Goal: Navigation & Orientation: Go to known website

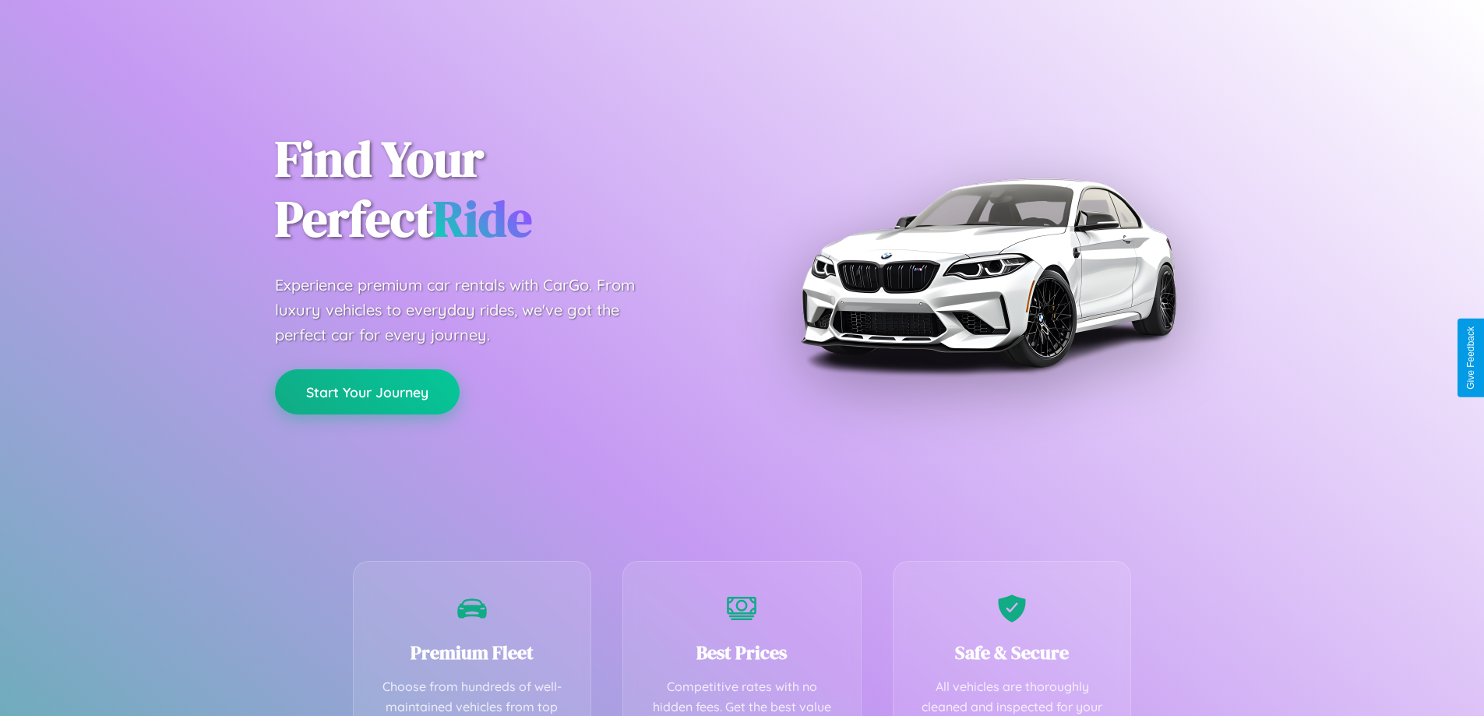
click at [367, 393] on button "Start Your Journey" at bounding box center [367, 391] width 185 height 45
click at [367, 391] on button "Start Your Journey" at bounding box center [367, 391] width 185 height 45
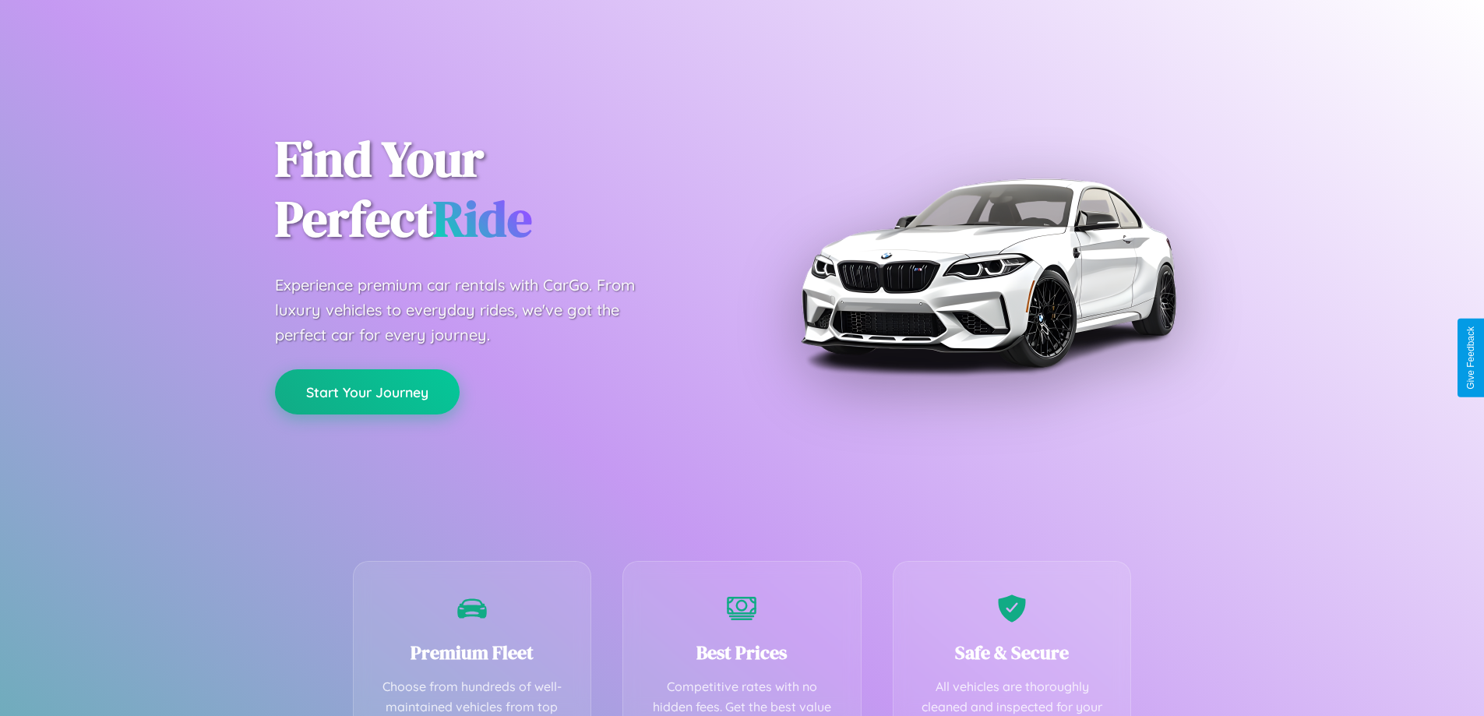
click at [367, 391] on button "Start Your Journey" at bounding box center [367, 391] width 185 height 45
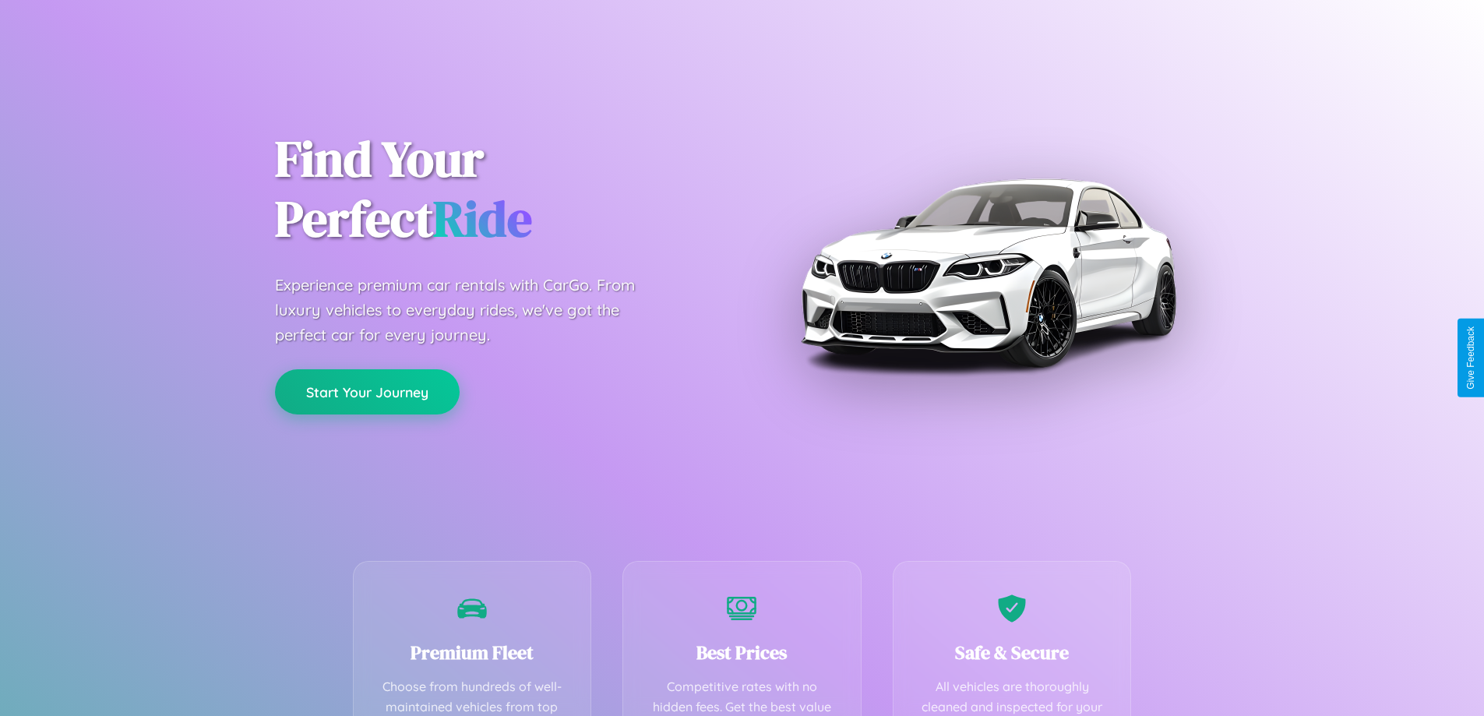
click at [367, 391] on button "Start Your Journey" at bounding box center [367, 391] width 185 height 45
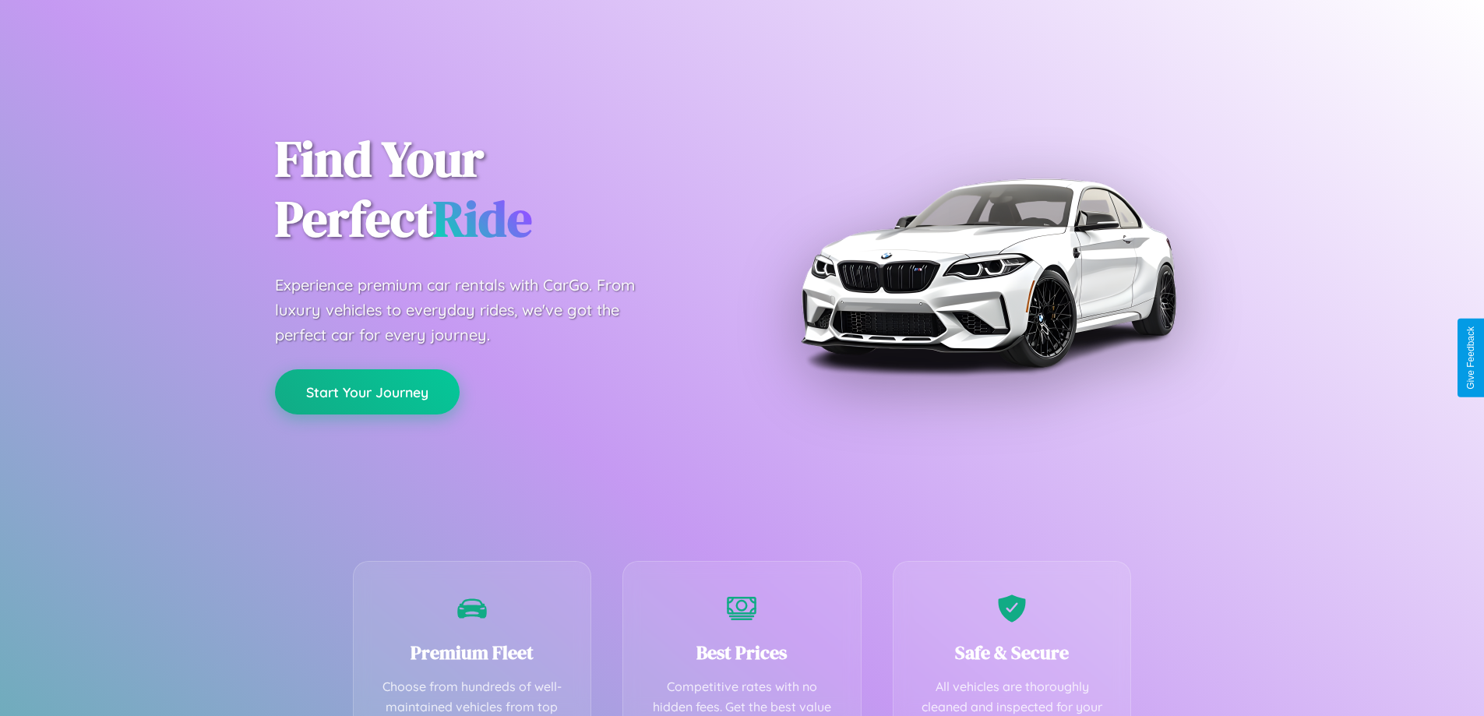
click at [367, 391] on button "Start Your Journey" at bounding box center [367, 391] width 185 height 45
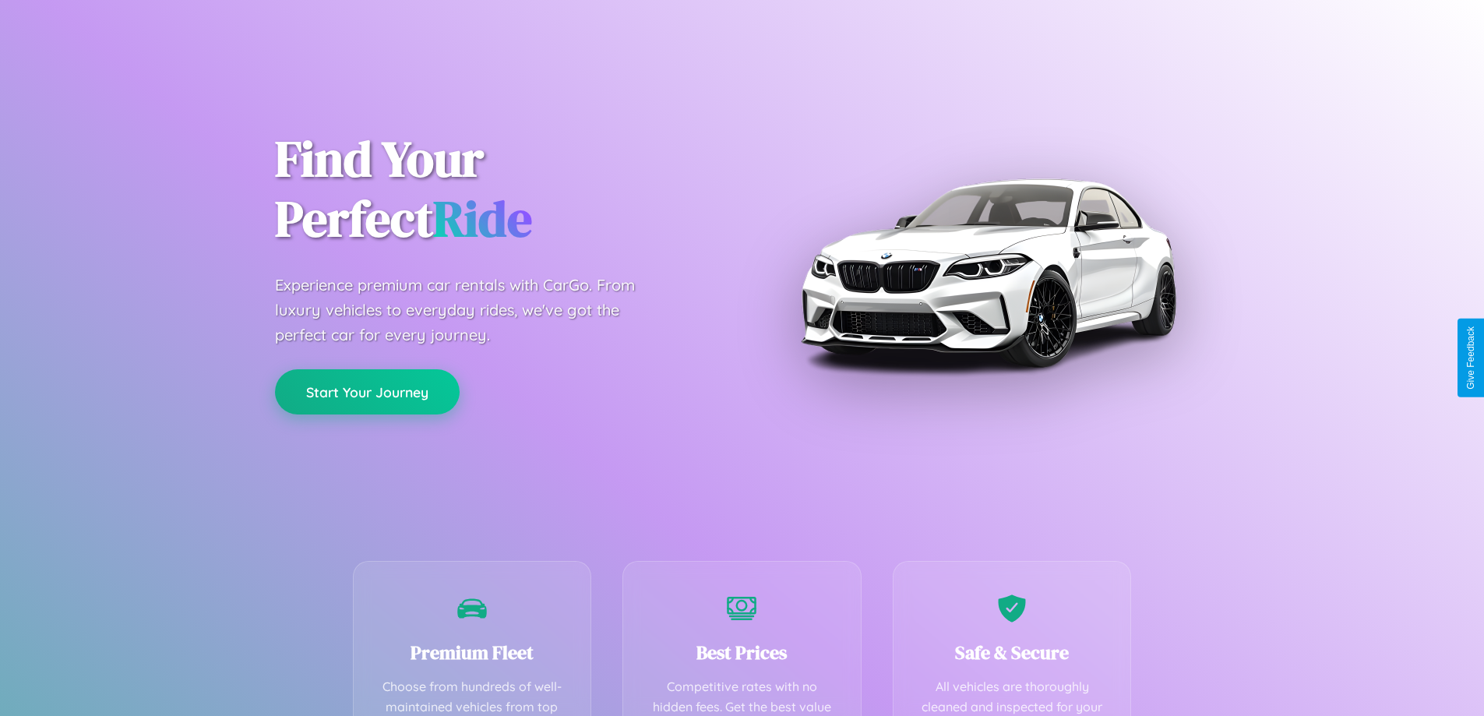
click at [367, 391] on button "Start Your Journey" at bounding box center [367, 391] width 185 height 45
